Goal: Information Seeking & Learning: Learn about a topic

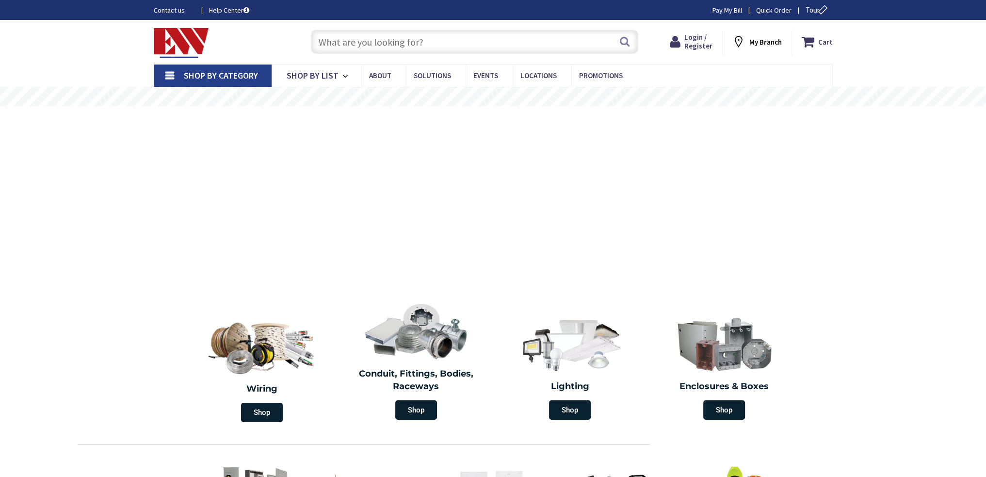
click at [438, 37] on input "text" at bounding box center [474, 42] width 327 height 24
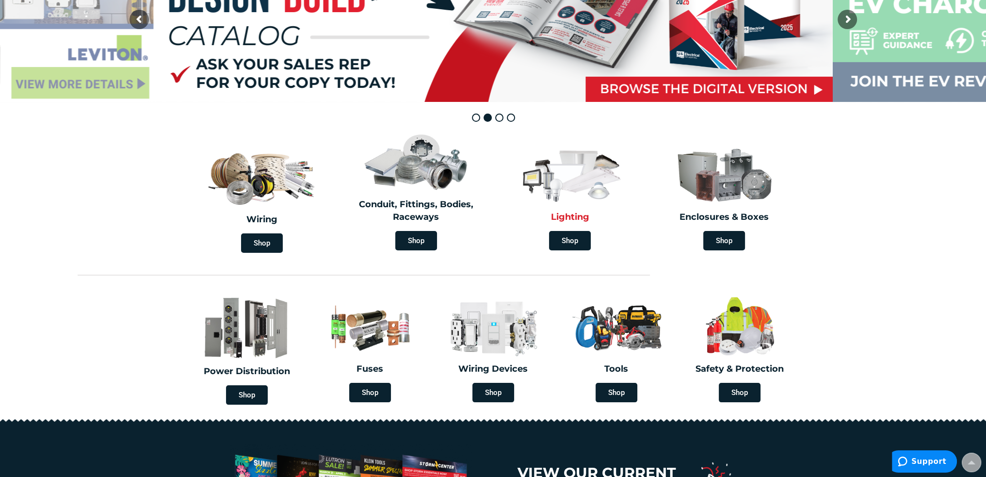
scroll to position [194, 0]
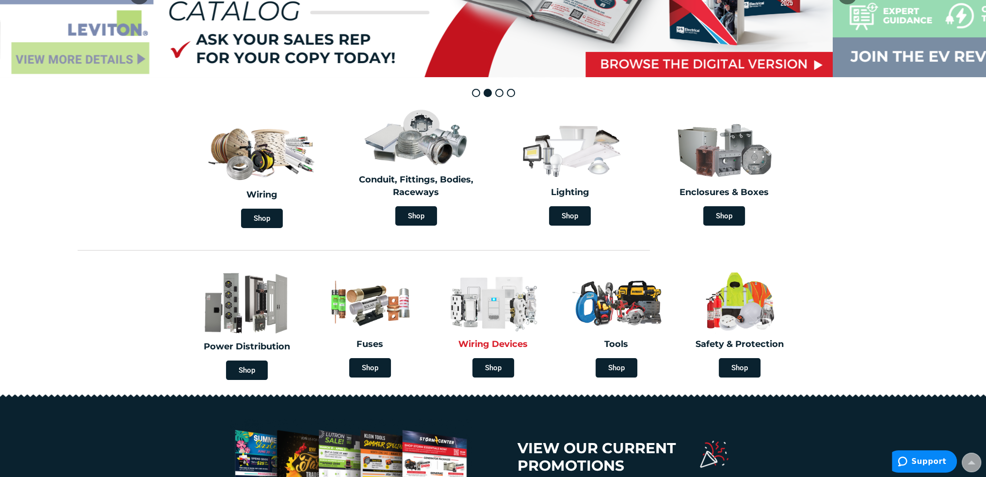
click at [495, 341] on h2 "Wiring Devices" at bounding box center [493, 344] width 109 height 13
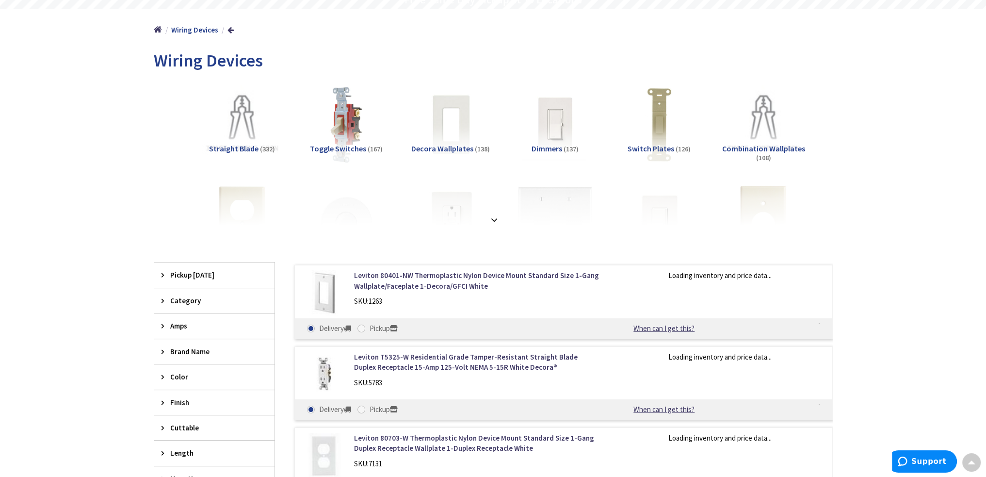
scroll to position [98, 0]
click at [493, 210] on div at bounding box center [493, 198] width 630 height 53
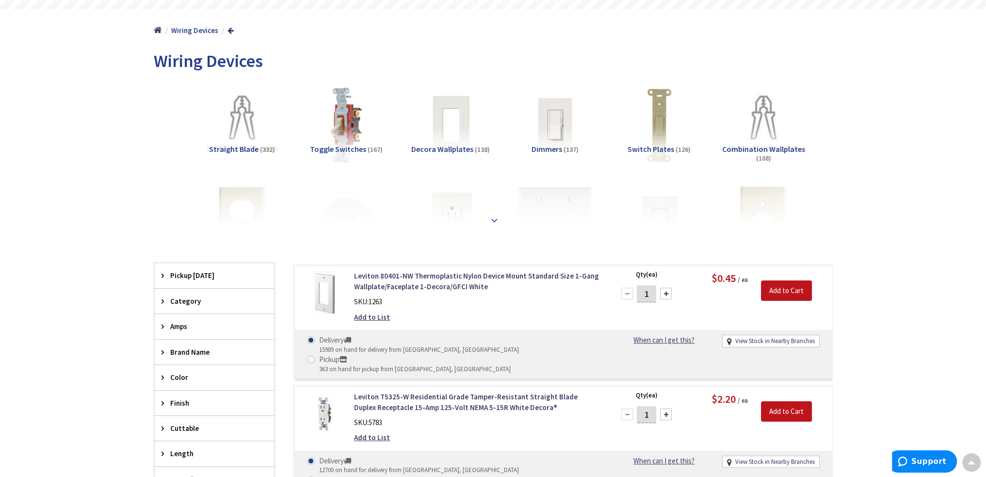
click at [496, 216] on strong at bounding box center [494, 220] width 12 height 11
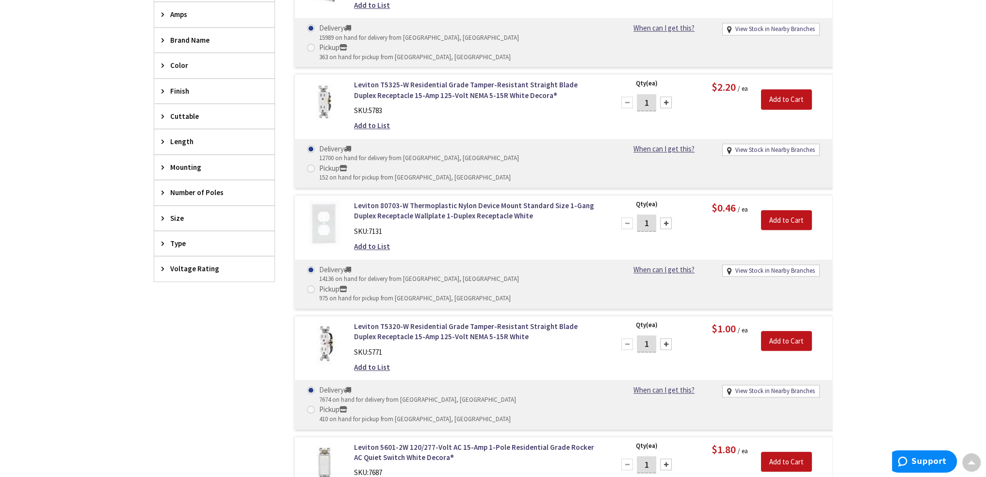
scroll to position [1165, 0]
click at [531, 320] on link "Leviton T5320-W Residential Grade Tamper-Resistant Straight Blade Duplex Recept…" at bounding box center [477, 330] width 247 height 21
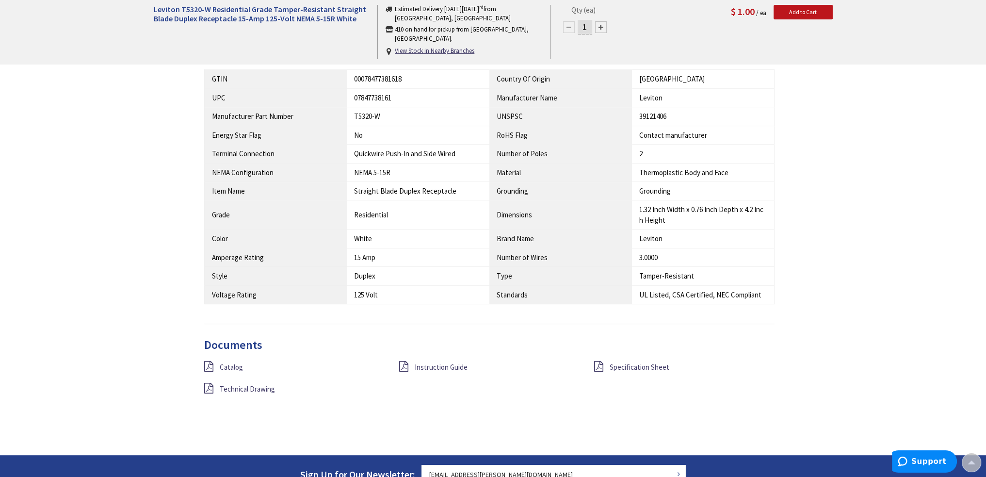
scroll to position [630, 0]
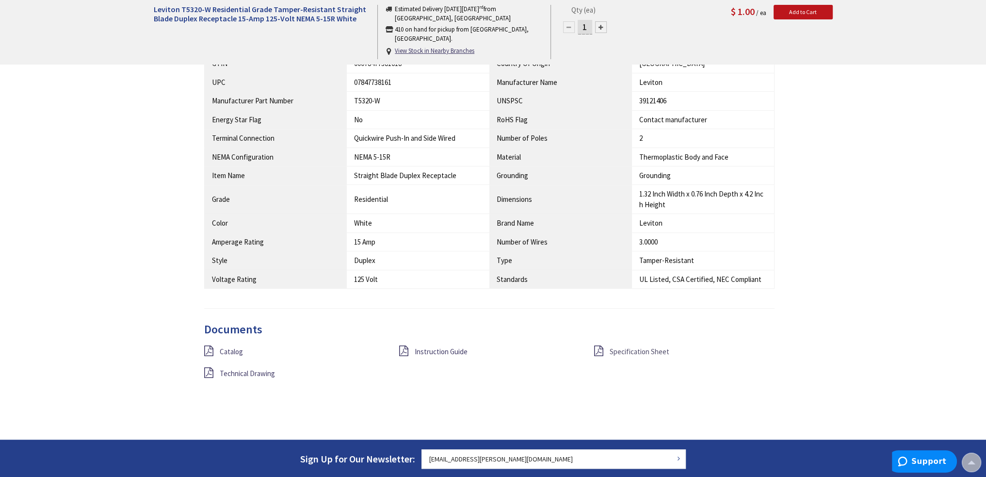
click at [634, 350] on span "Specification Sheet" at bounding box center [639, 351] width 60 height 9
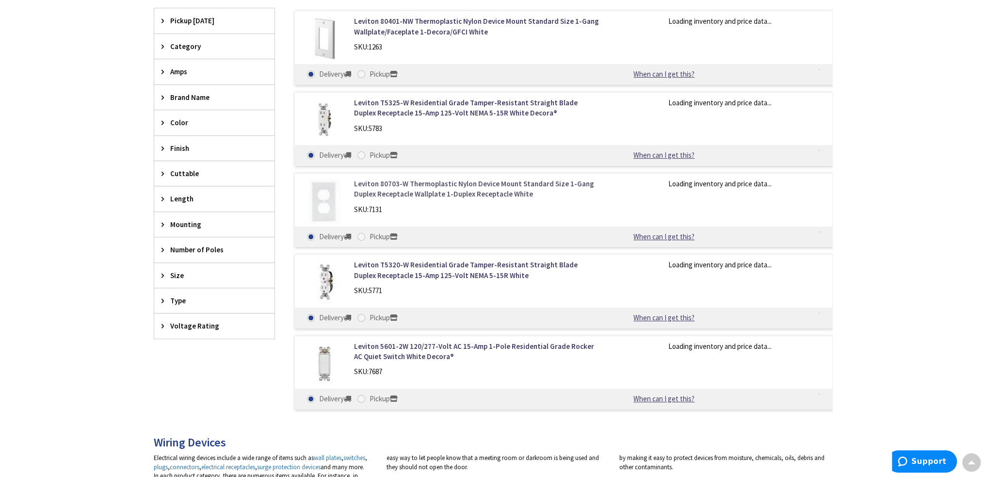
click at [433, 186] on link "Leviton 80703-W Thermoplastic Nylon Device Mount Standard Size 1-Gang Duplex Re…" at bounding box center [477, 188] width 247 height 21
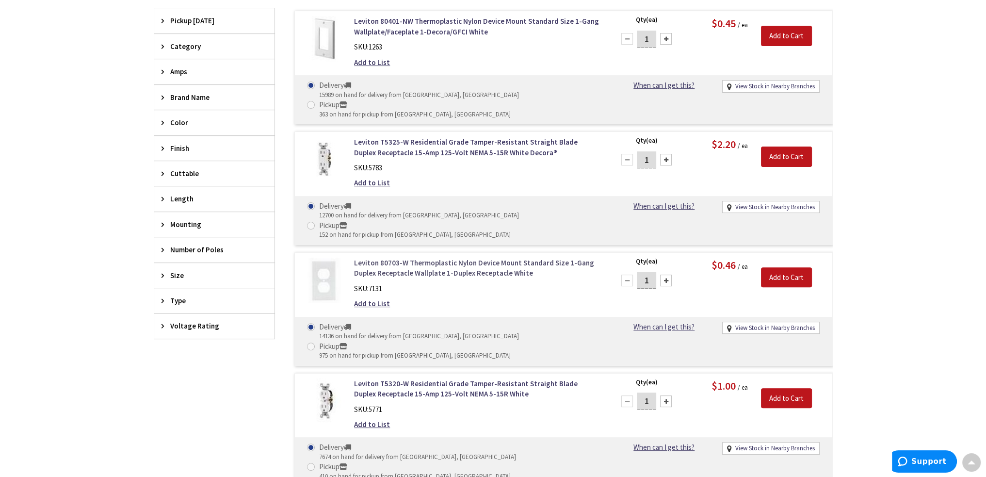
click at [420, 257] on link "Leviton 80703-W Thermoplastic Nylon Device Mount Standard Size 1-Gang Duplex Re…" at bounding box center [477, 267] width 247 height 21
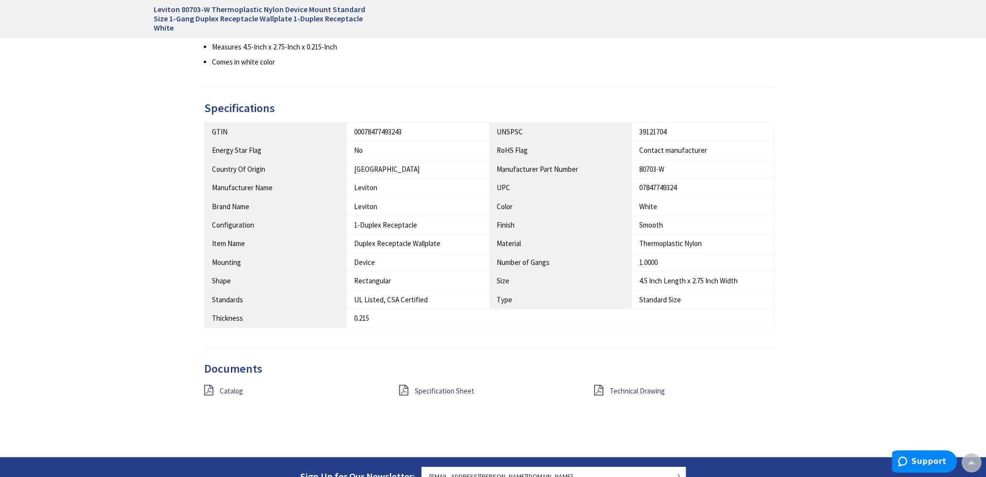
scroll to position [533, 0]
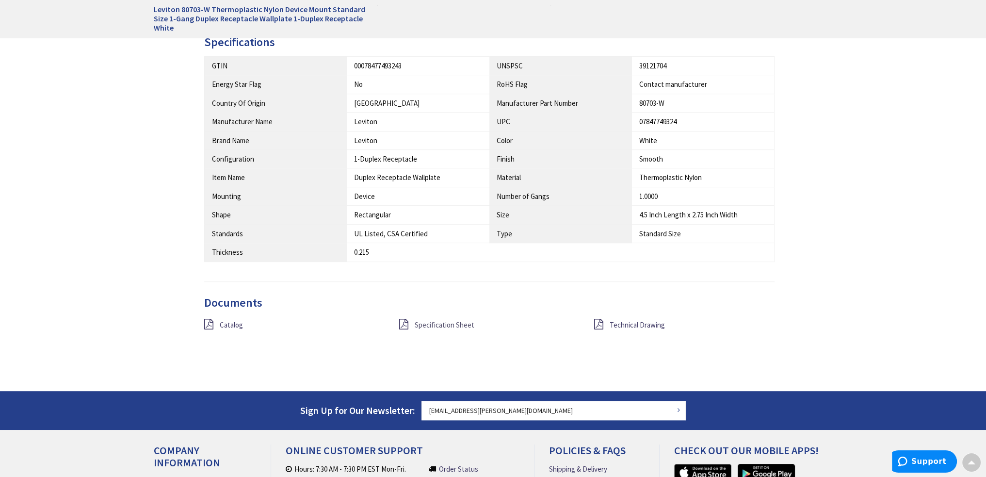
click at [426, 322] on span "Specification Sheet" at bounding box center [445, 324] width 60 height 9
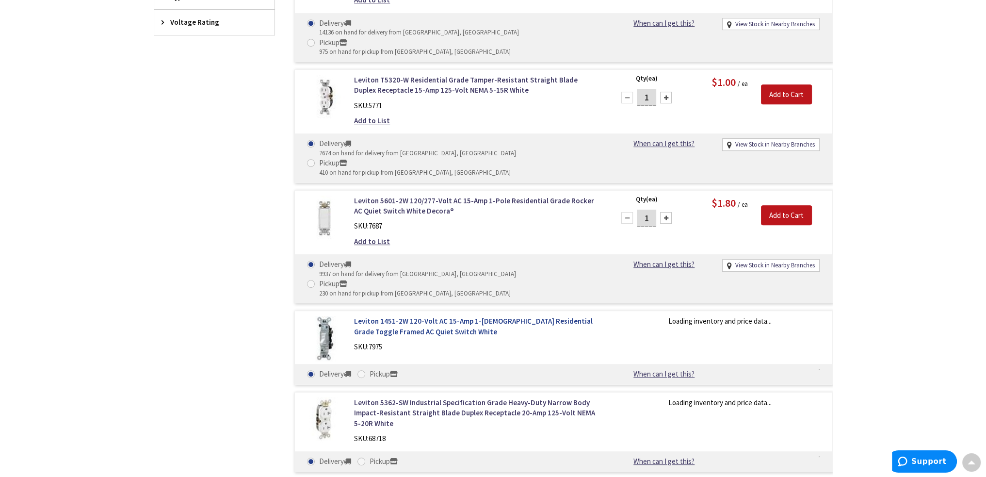
scroll to position [689, 0]
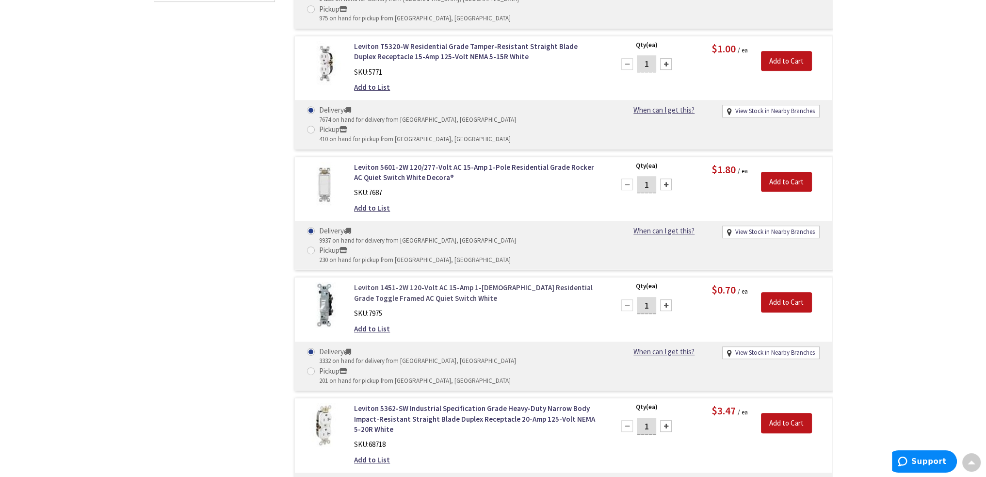
click at [431, 282] on link "Leviton 1451-2W 120-Volt AC 15-Amp 1-[DEMOGRAPHIC_DATA] Residential Grade Toggl…" at bounding box center [477, 292] width 247 height 21
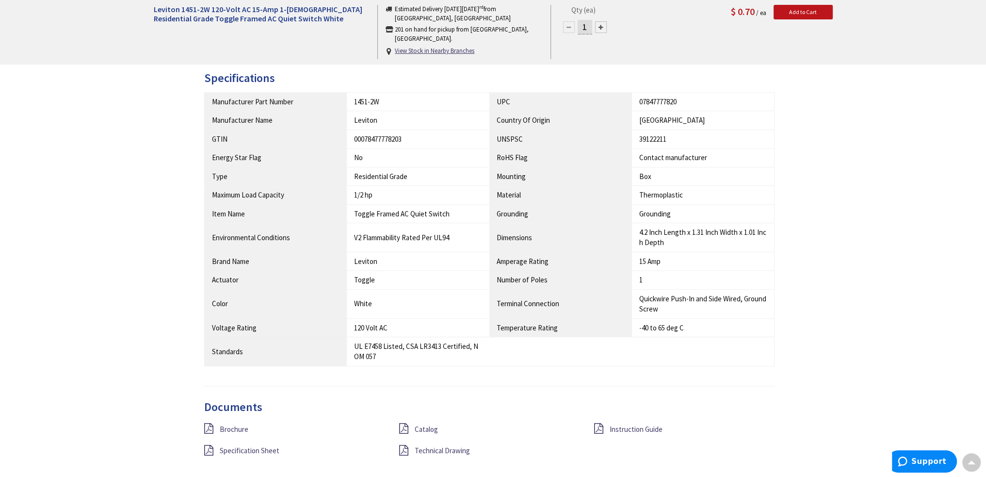
scroll to position [679, 0]
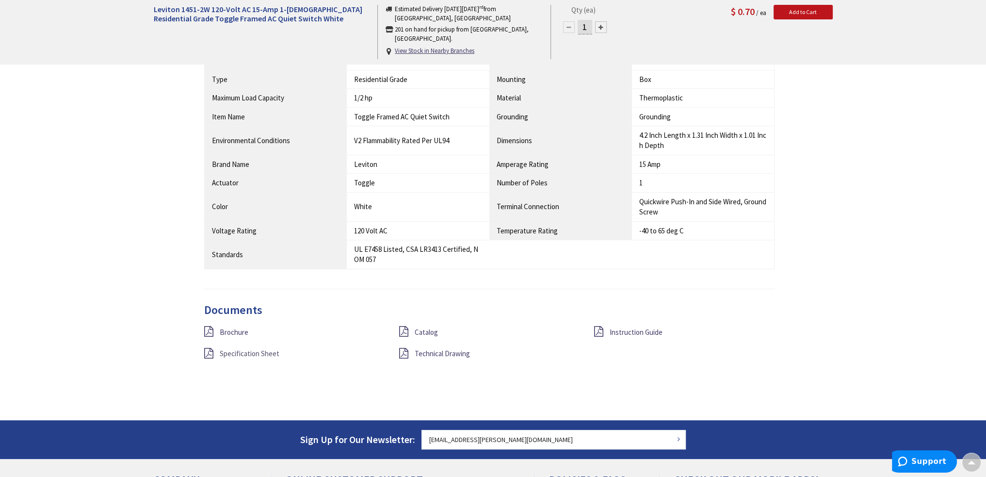
click at [248, 350] on span "Specification Sheet" at bounding box center [250, 353] width 60 height 9
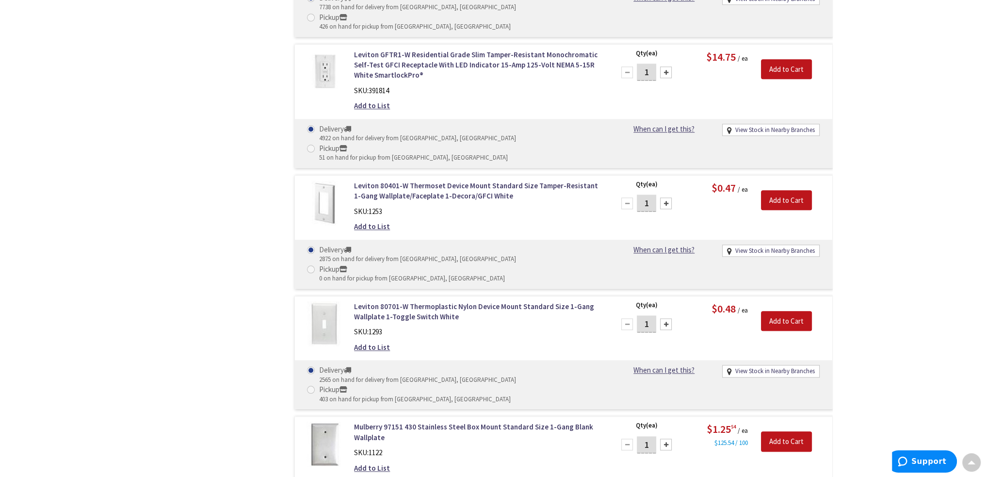
scroll to position [1357, 0]
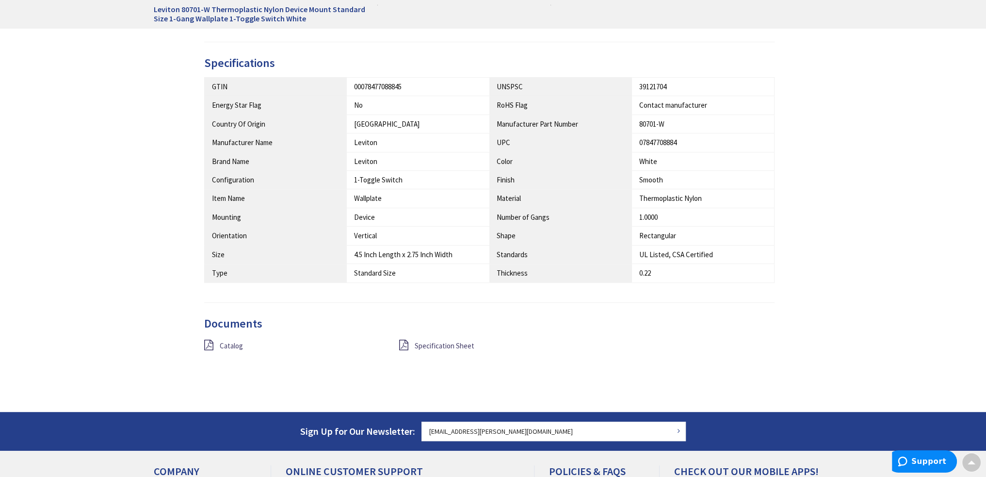
scroll to position [582, 0]
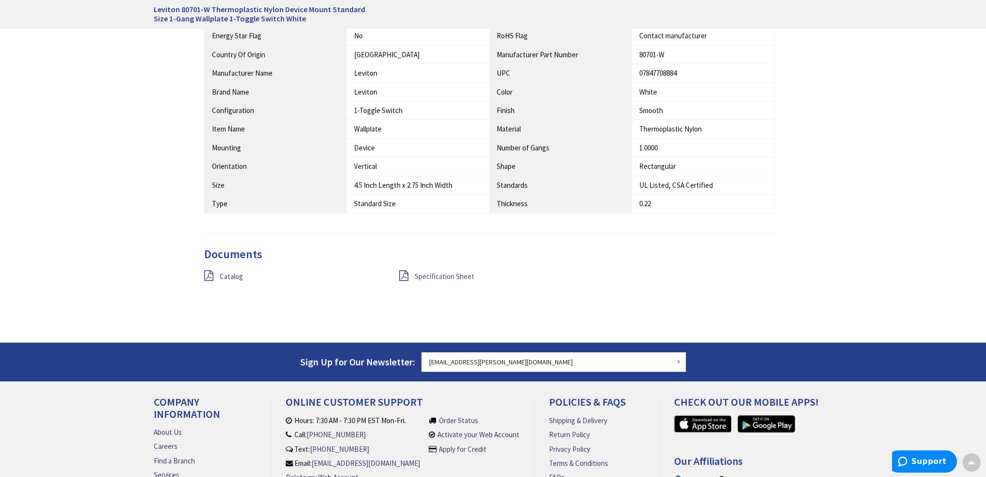
click at [436, 273] on span "Specification Sheet" at bounding box center [445, 275] width 60 height 9
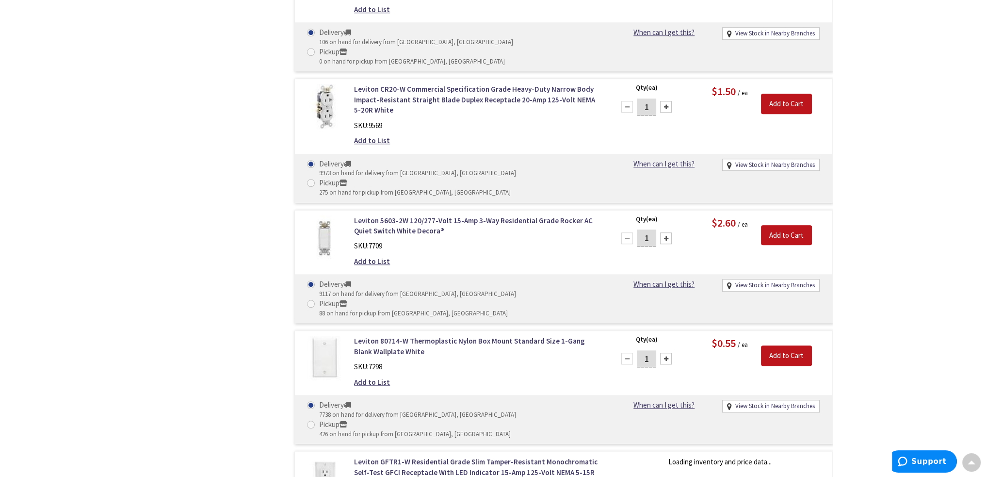
scroll to position [1177, 0]
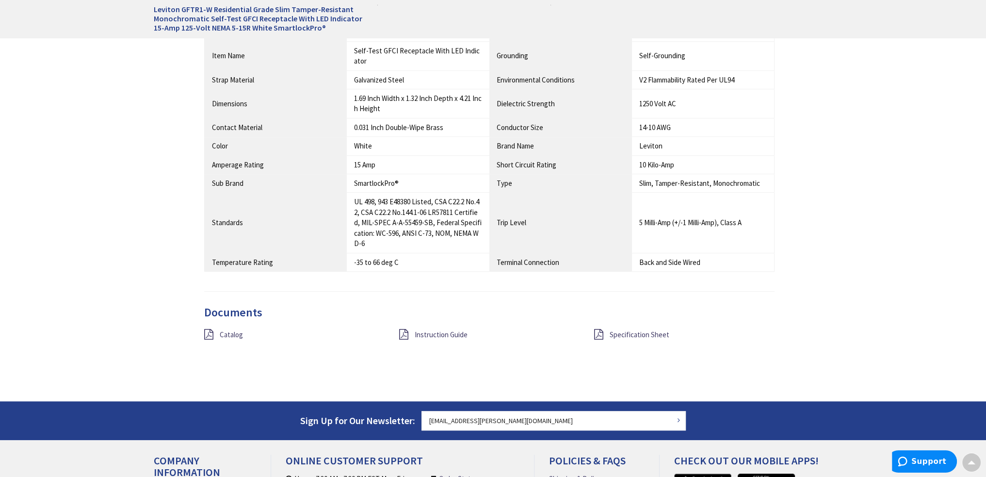
scroll to position [921, 0]
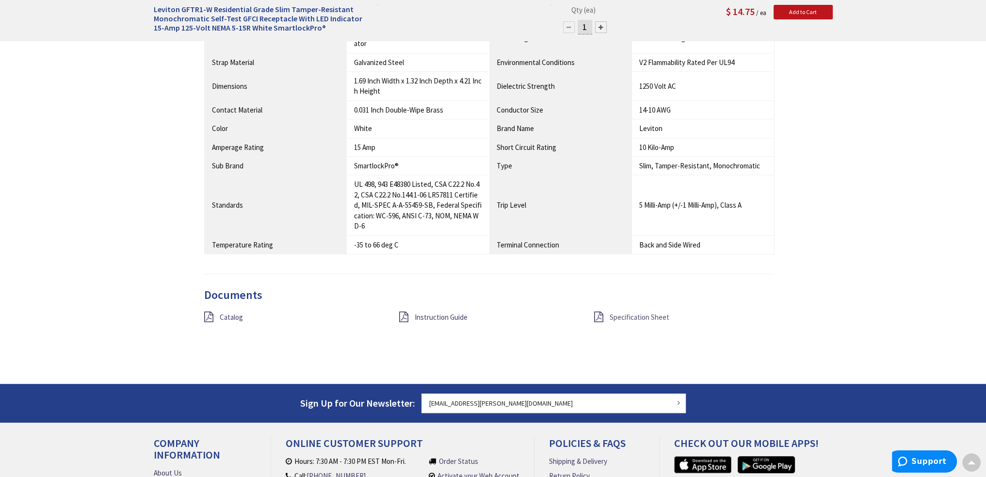
click at [641, 316] on span "Specification Sheet" at bounding box center [639, 316] width 60 height 9
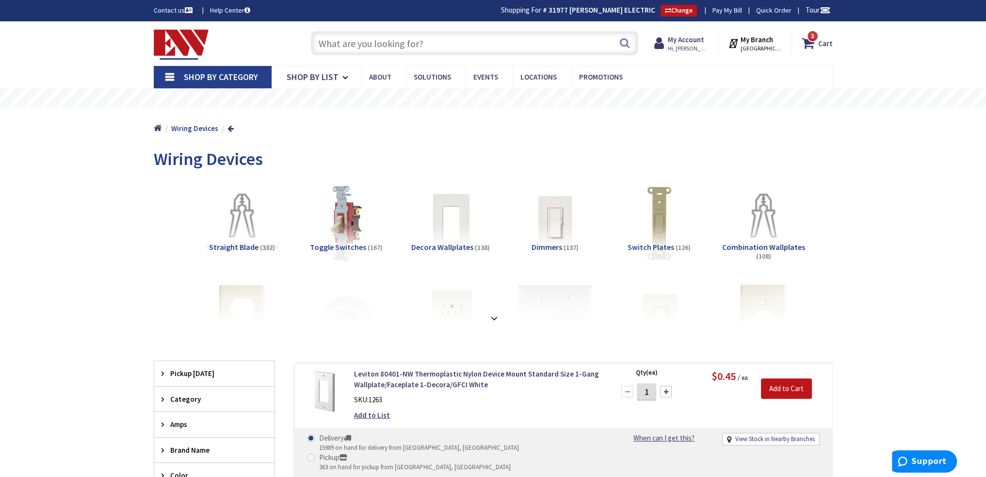
click at [368, 46] on input "text" at bounding box center [474, 43] width 327 height 24
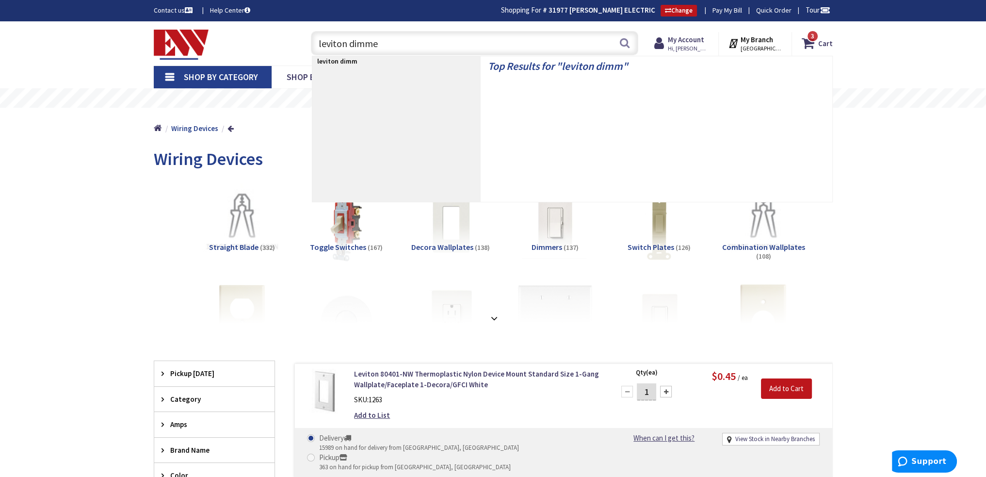
type input "leviton dimmer"
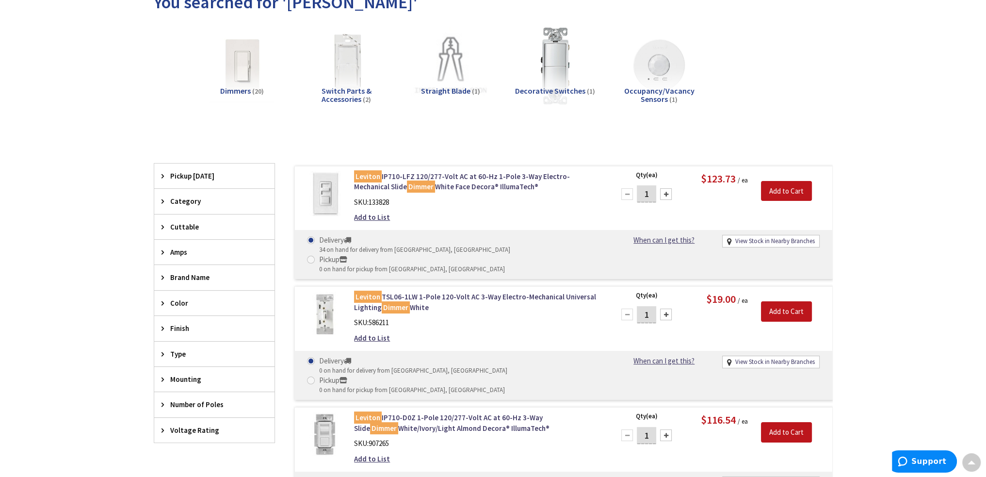
scroll to position [146, 0]
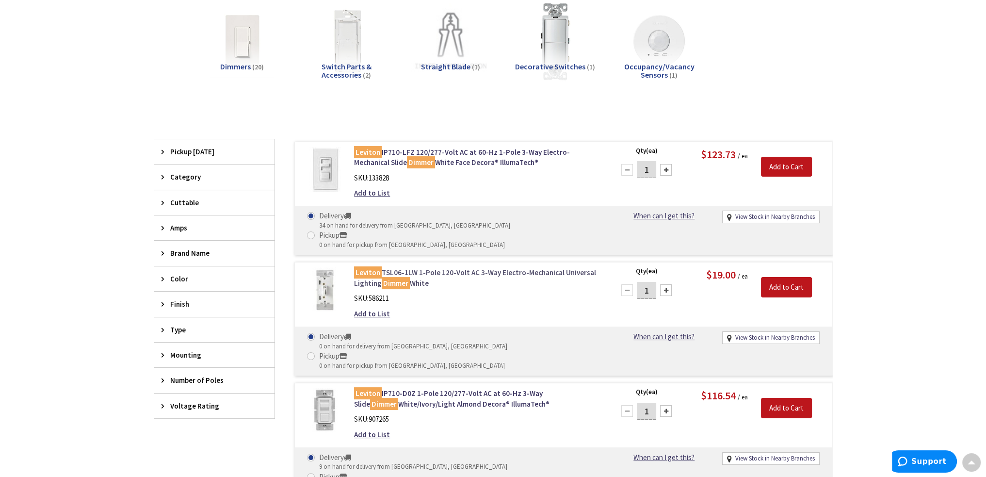
click at [446, 267] on link "Leviton TSL06-1LW 1-Pole 120-Volt AC 3-Way Electro-Mechanical Universal Lightin…" at bounding box center [477, 277] width 247 height 21
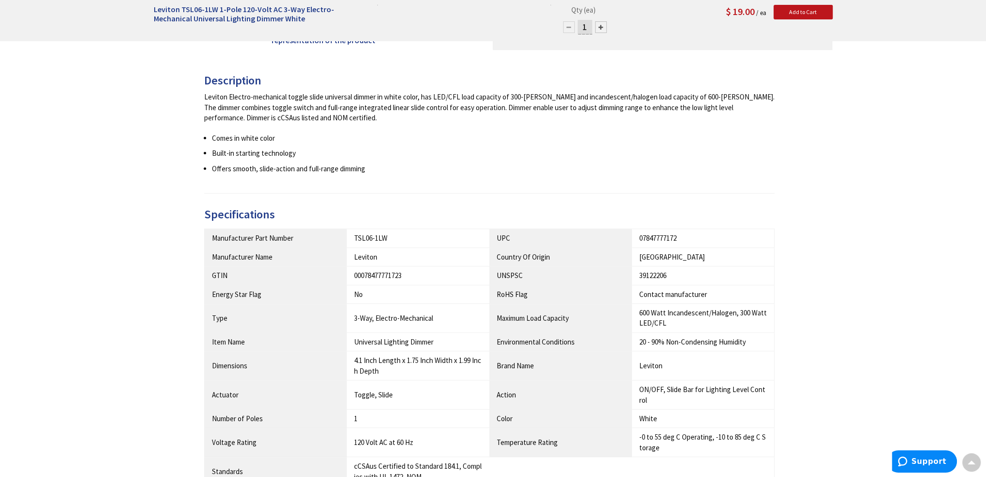
scroll to position [582, 0]
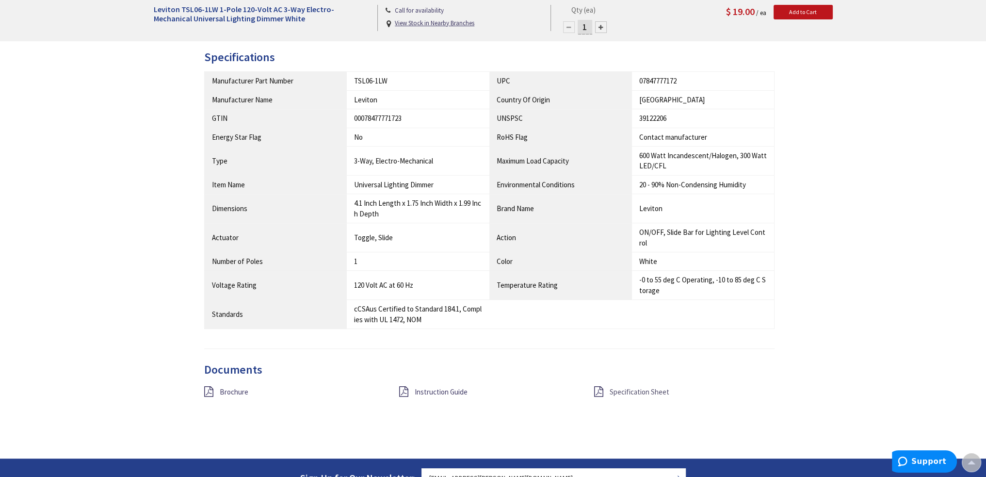
click at [643, 388] on span "Specification Sheet" at bounding box center [639, 391] width 60 height 9
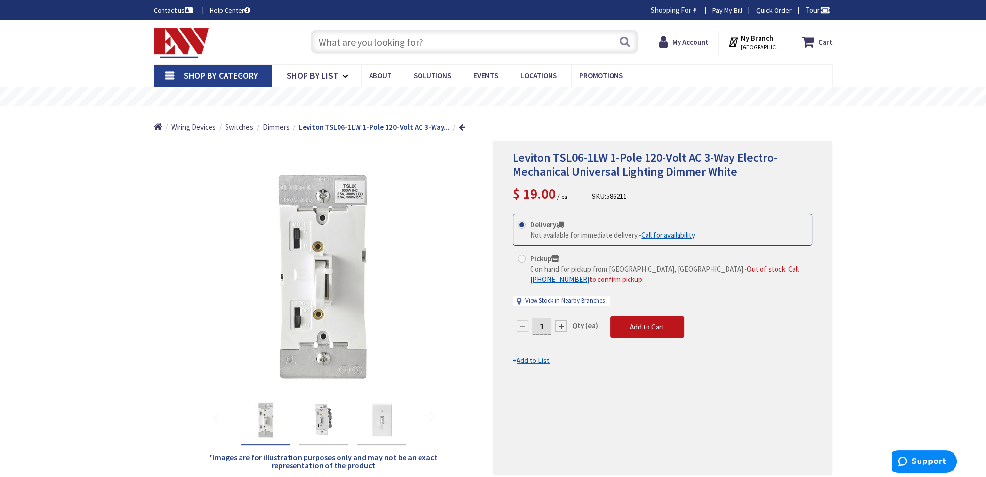
click at [424, 43] on input "text" at bounding box center [474, 42] width 327 height 24
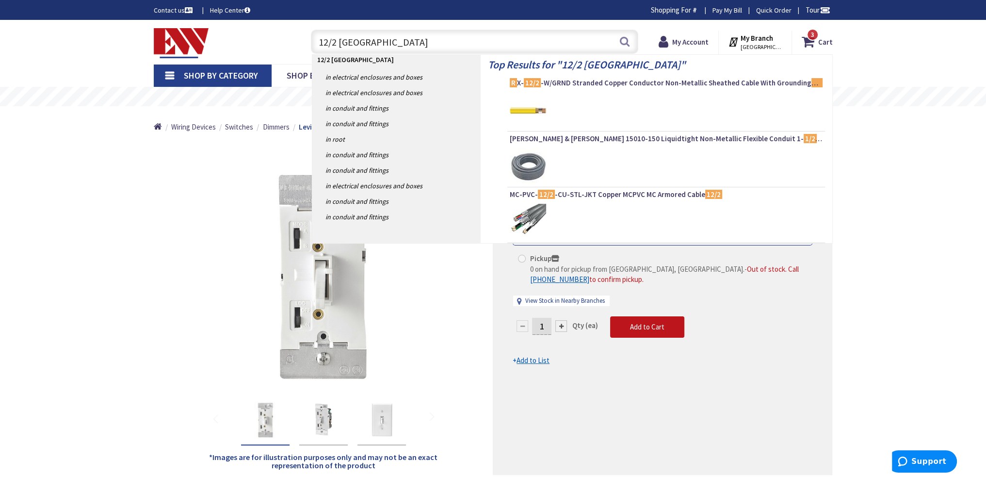
type input "12/2 romex"
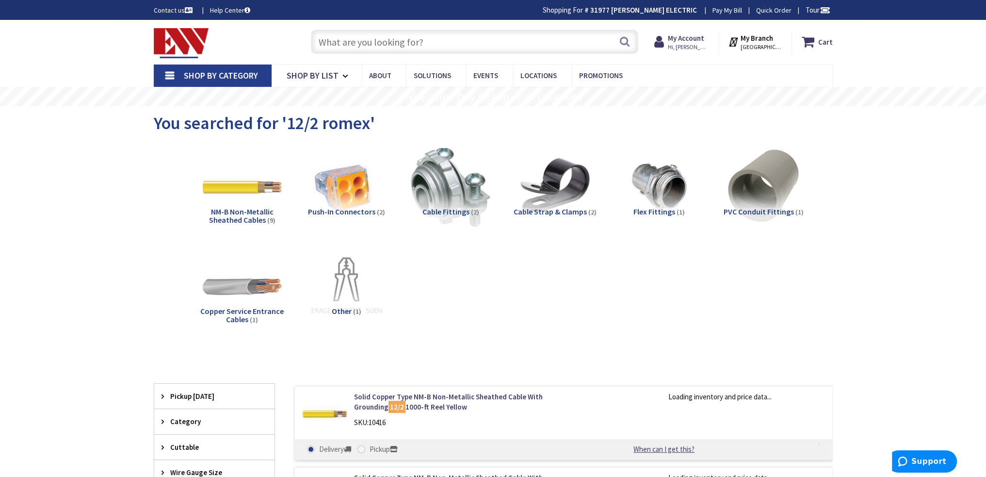
click at [228, 216] on span "NM-B Non-Metallic Sheathed Cables" at bounding box center [241, 216] width 64 height 18
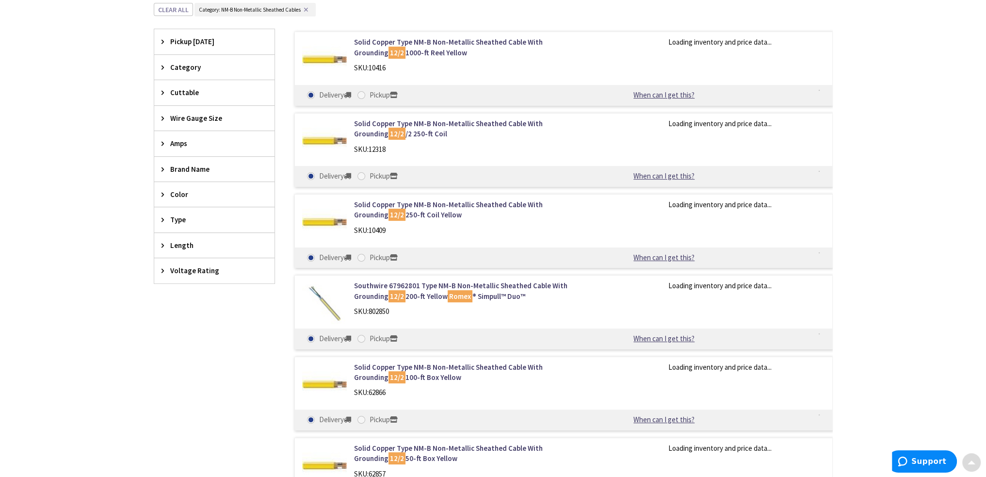
scroll to position [365, 0]
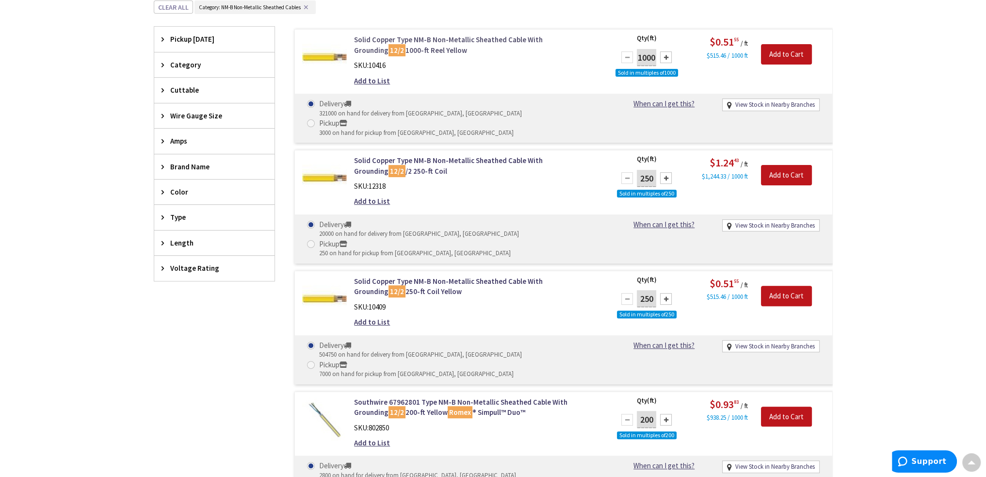
click at [461, 41] on link "Solid Copper Type NM-B Non-Metallic Sheathed Cable With Grounding 12/2 1000-ft …" at bounding box center [477, 44] width 247 height 21
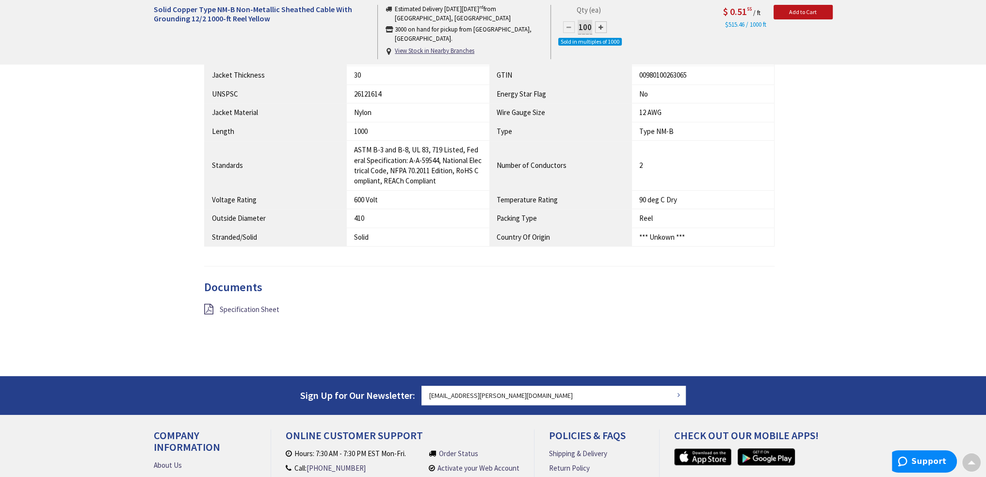
scroll to position [630, 0]
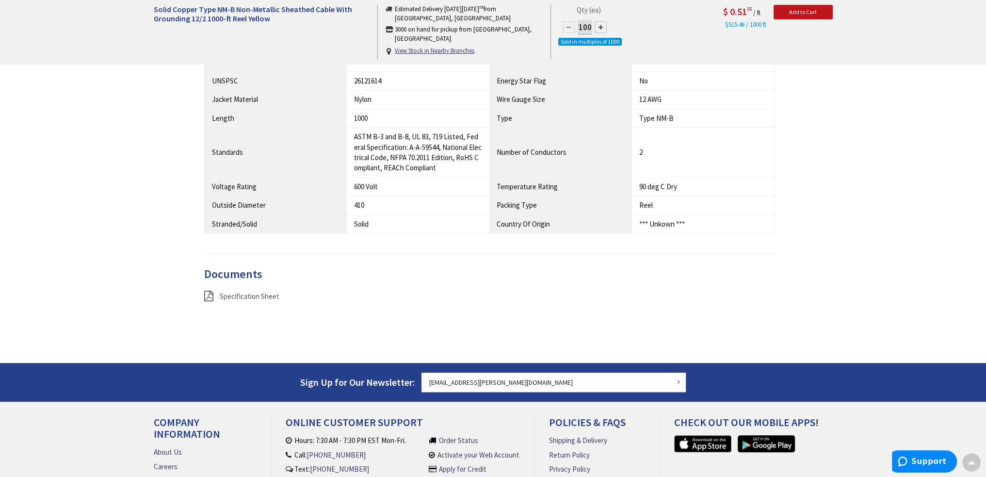
click at [248, 292] on span "Specification Sheet" at bounding box center [250, 295] width 60 height 9
